Goal: Transaction & Acquisition: Purchase product/service

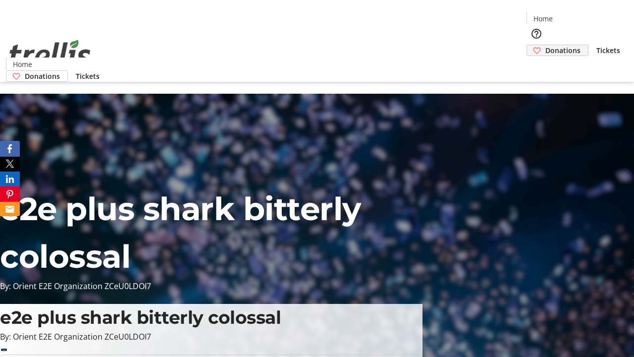
click at [545, 45] on span "Donations" at bounding box center [562, 50] width 35 height 10
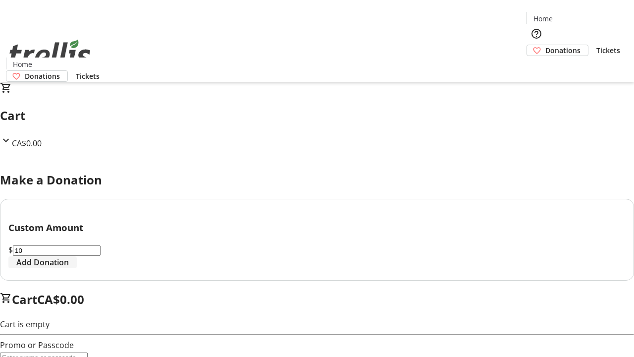
click at [69, 268] on span "Add Donation" at bounding box center [42, 262] width 53 height 12
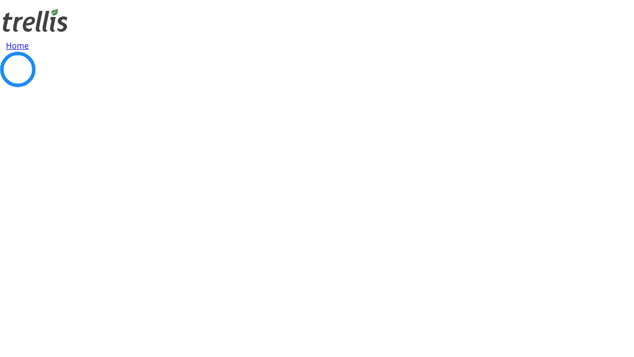
select select "CA"
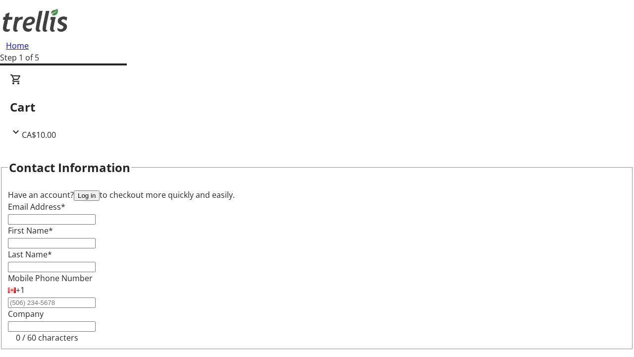
click at [100, 190] on button "Log in" at bounding box center [87, 195] width 26 height 10
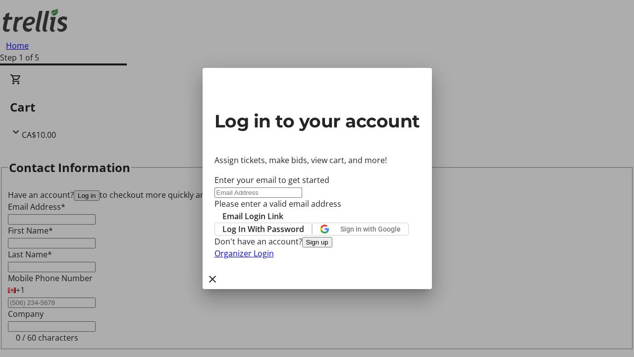
click at [332, 247] on button "Sign up" at bounding box center [317, 242] width 30 height 10
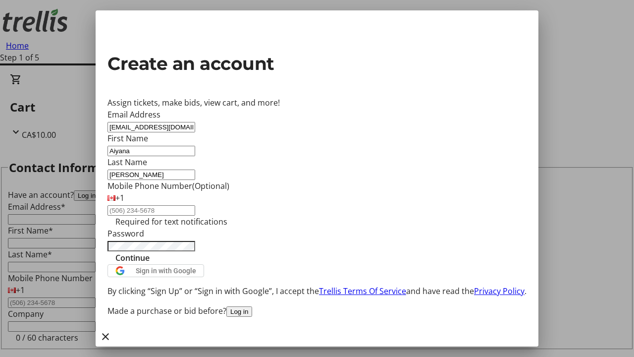
type input "[PERSON_NAME]"
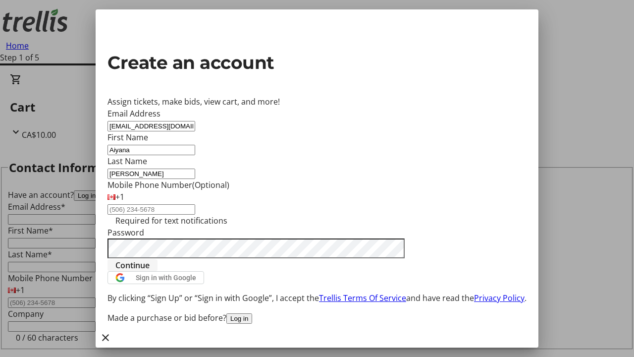
click at [150, 271] on span "Continue" at bounding box center [132, 265] width 34 height 12
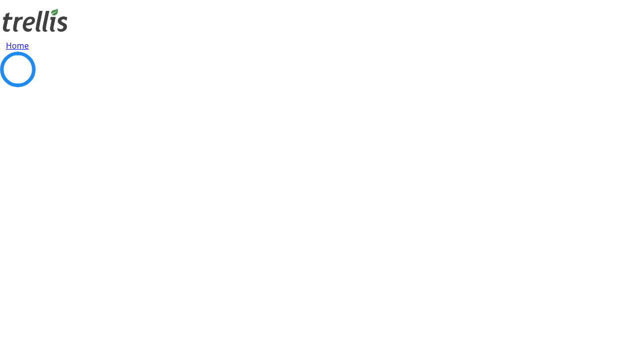
select select "CA"
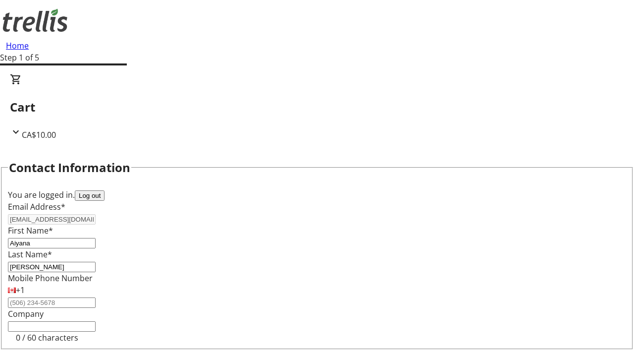
type input "[STREET_ADDRESS][PERSON_NAME]"
type input "Kelowna"
select select "BC"
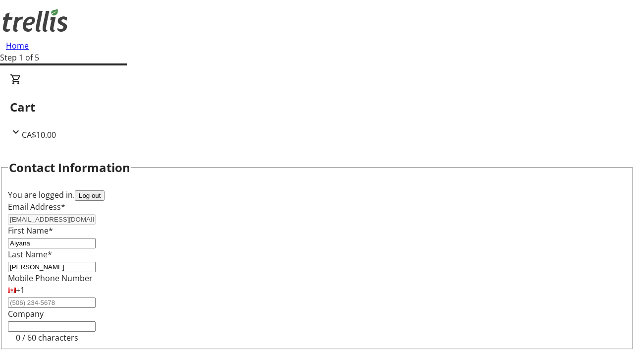
select select "CA"
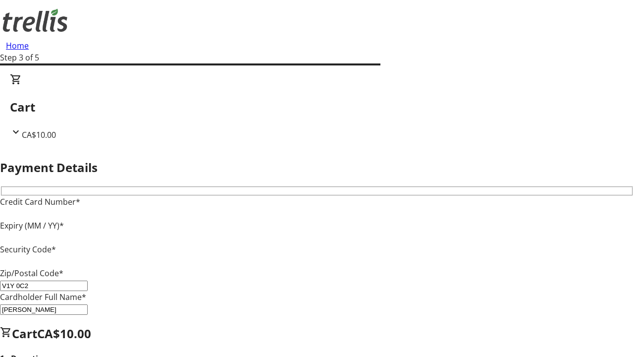
type input "V1Y 0C2"
